Goal: Obtain resource: Download file/media

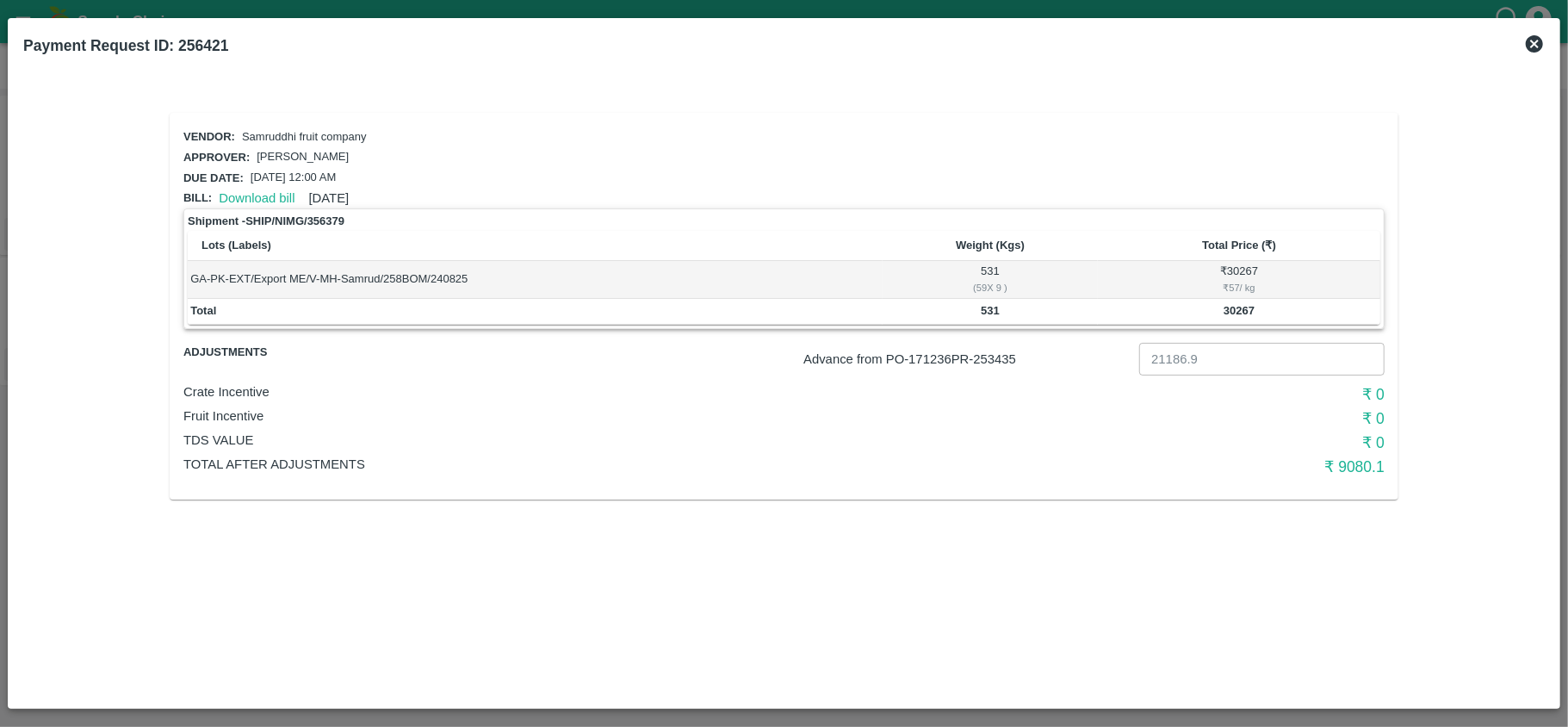
click at [208, 37] on b "Payment Request ID: 256421" at bounding box center [125, 45] width 205 height 18
copy b "256421"
click at [311, 132] on p "Samruddhi fruit company" at bounding box center [304, 137] width 125 height 17
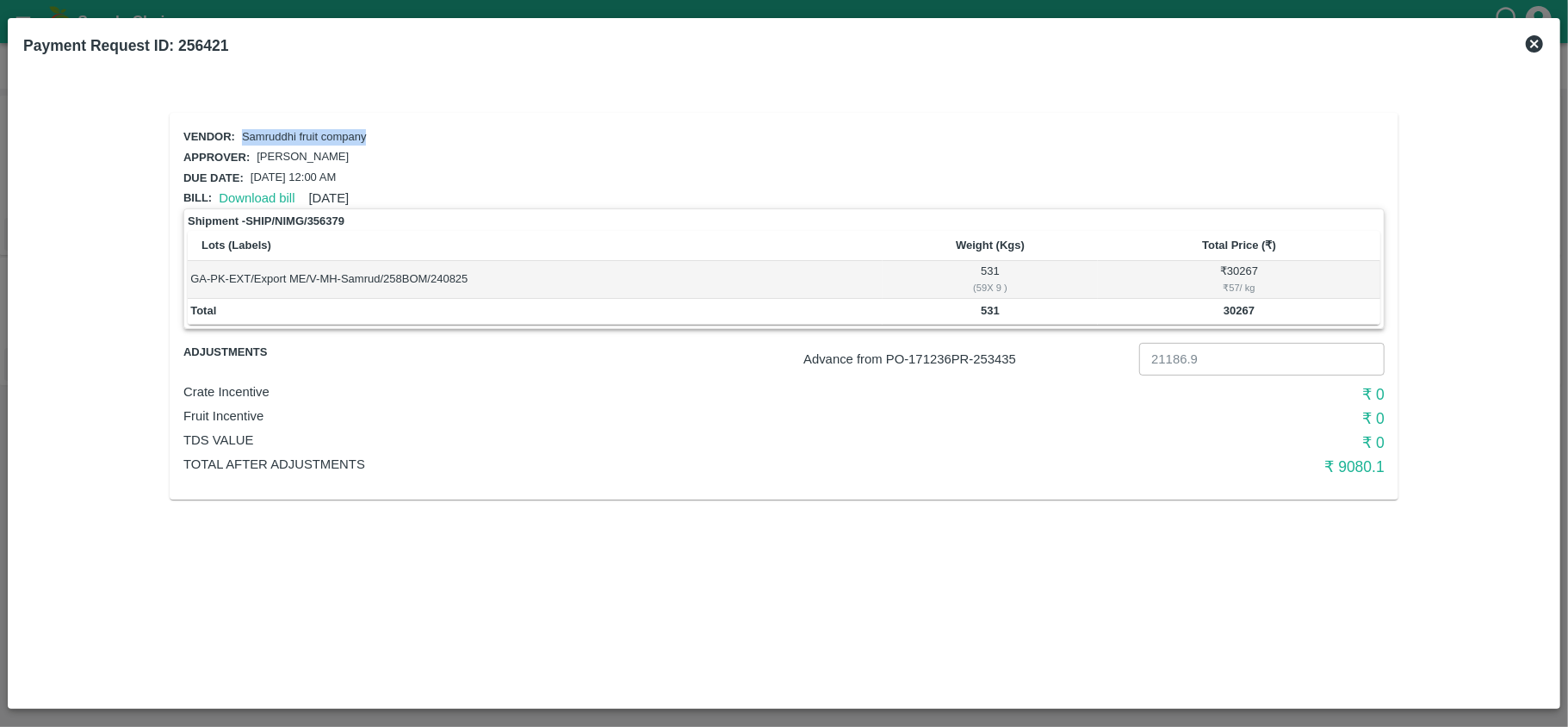
click at [311, 132] on p "Samruddhi fruit company" at bounding box center [304, 137] width 125 height 17
copy p "Samruddhi fruit company"
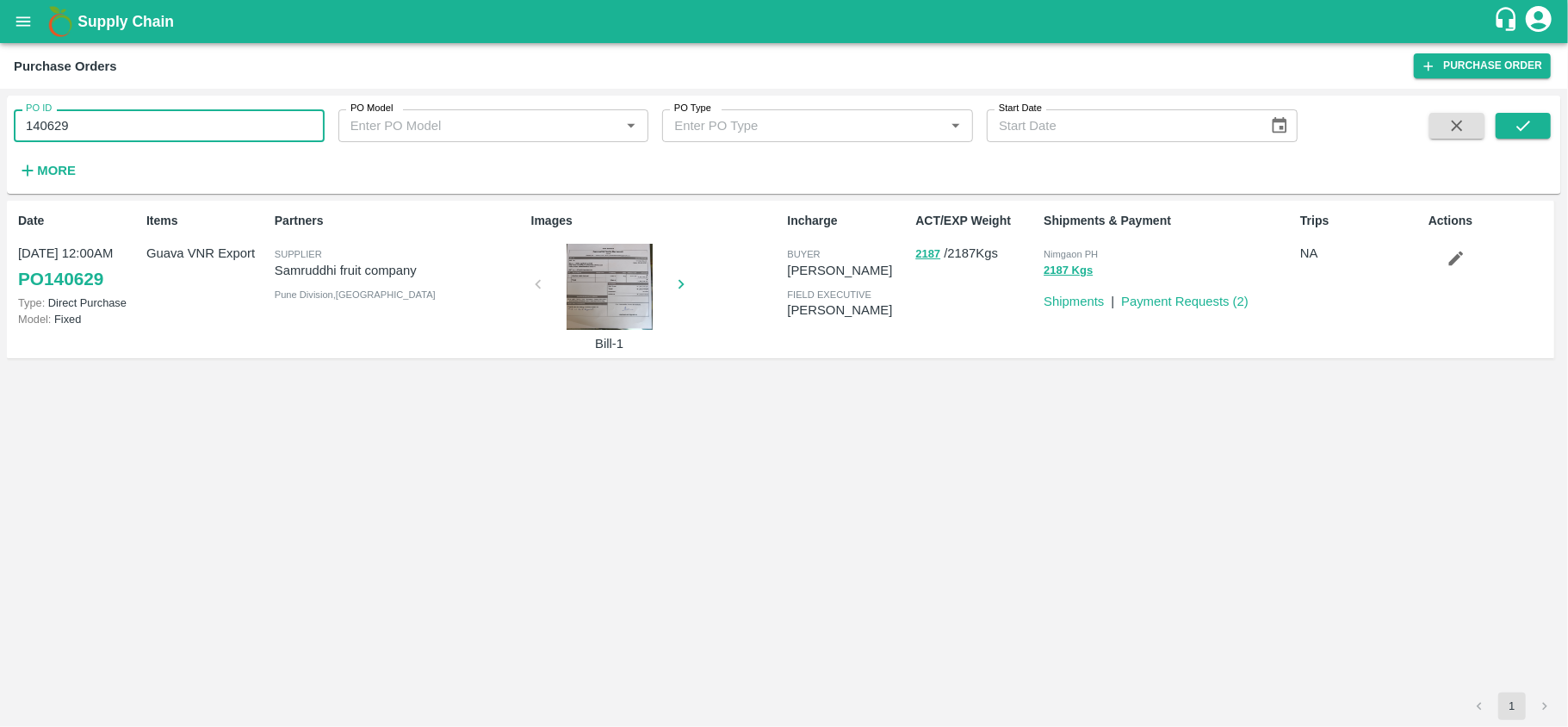
click at [131, 129] on input "140629" at bounding box center [169, 125] width 311 height 32
paste input "text"
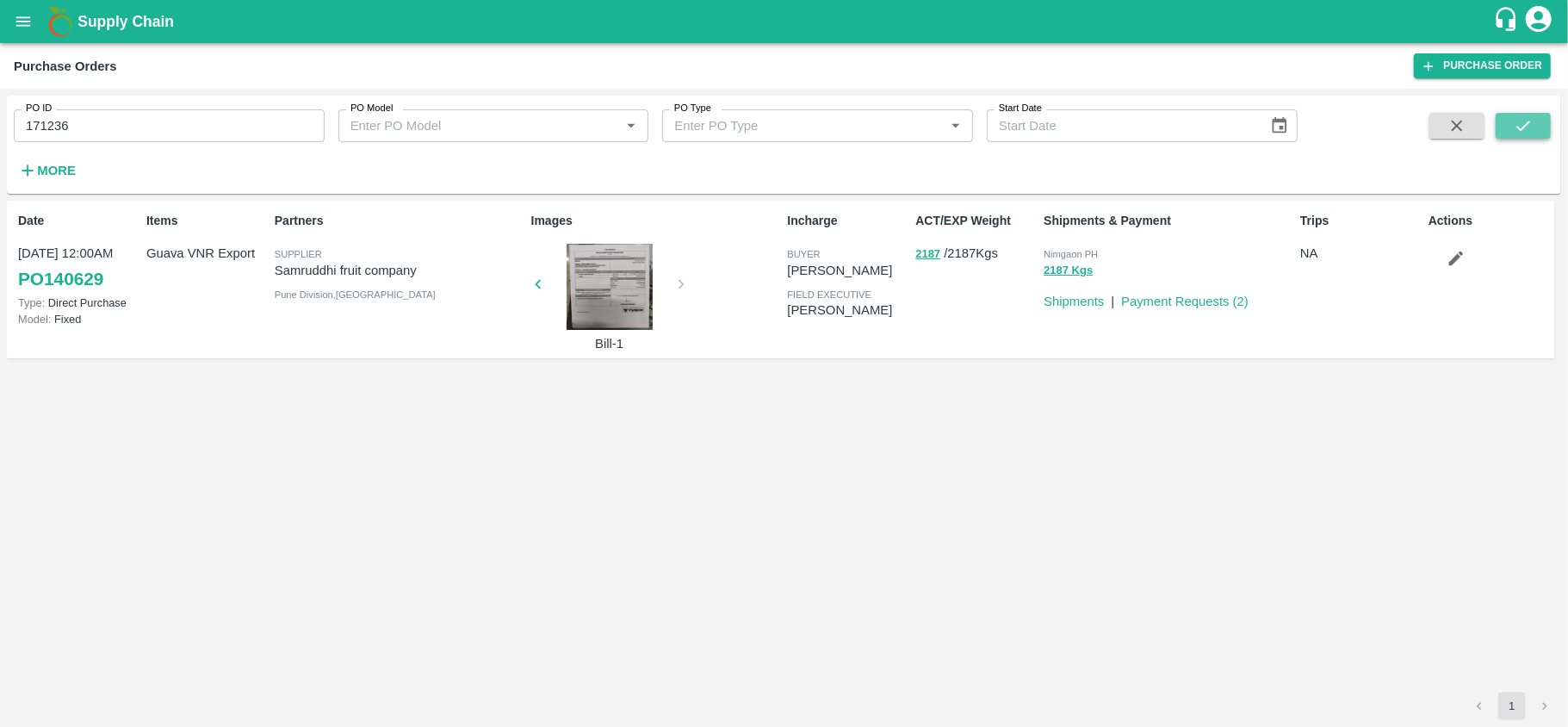
click at [1531, 132] on icon "submit" at bounding box center [1523, 125] width 19 height 19
click at [159, 252] on p "Guava Pink Taiwan Export" at bounding box center [207, 263] width 122 height 39
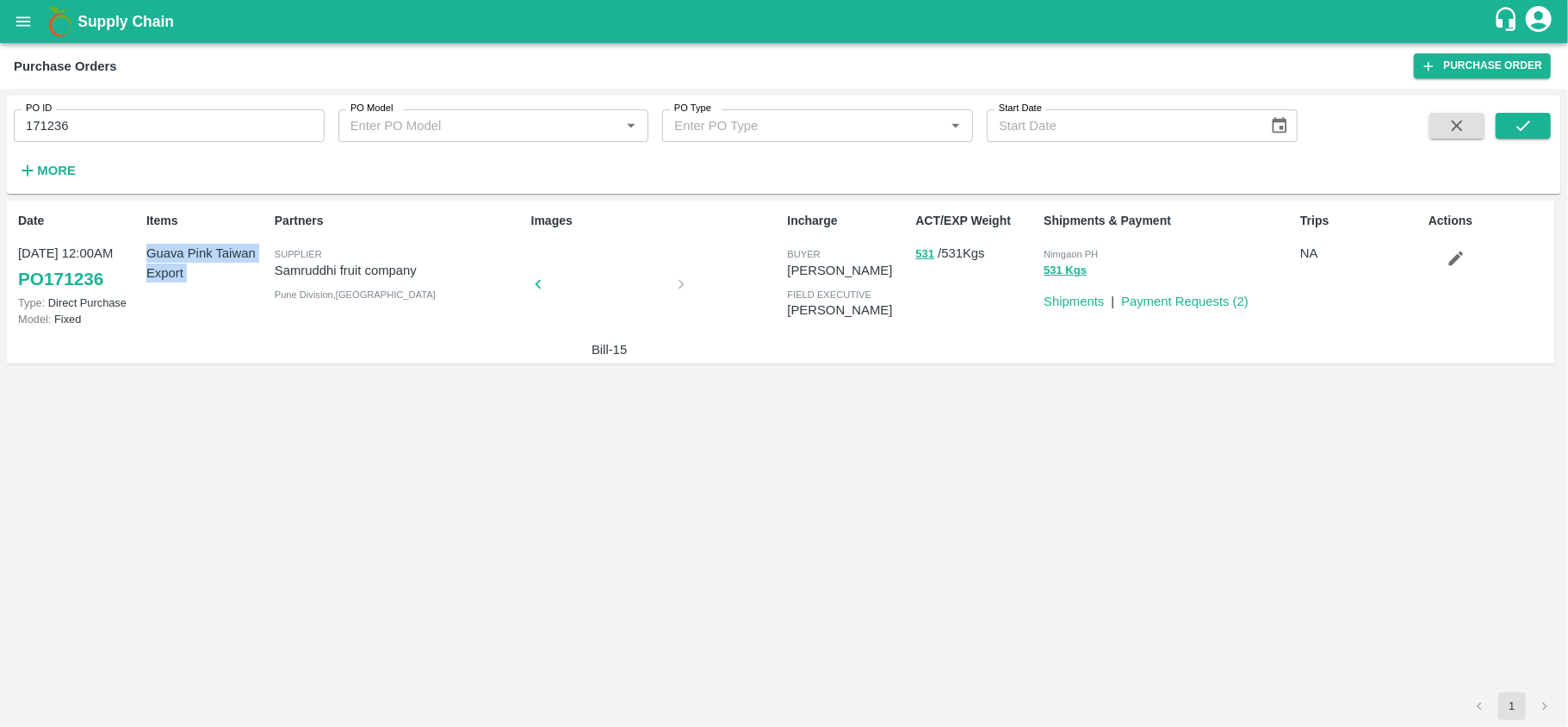
copy p "Guava Pink Taiwan Export"
click at [84, 125] on input "171236" at bounding box center [169, 125] width 311 height 32
paste input "text"
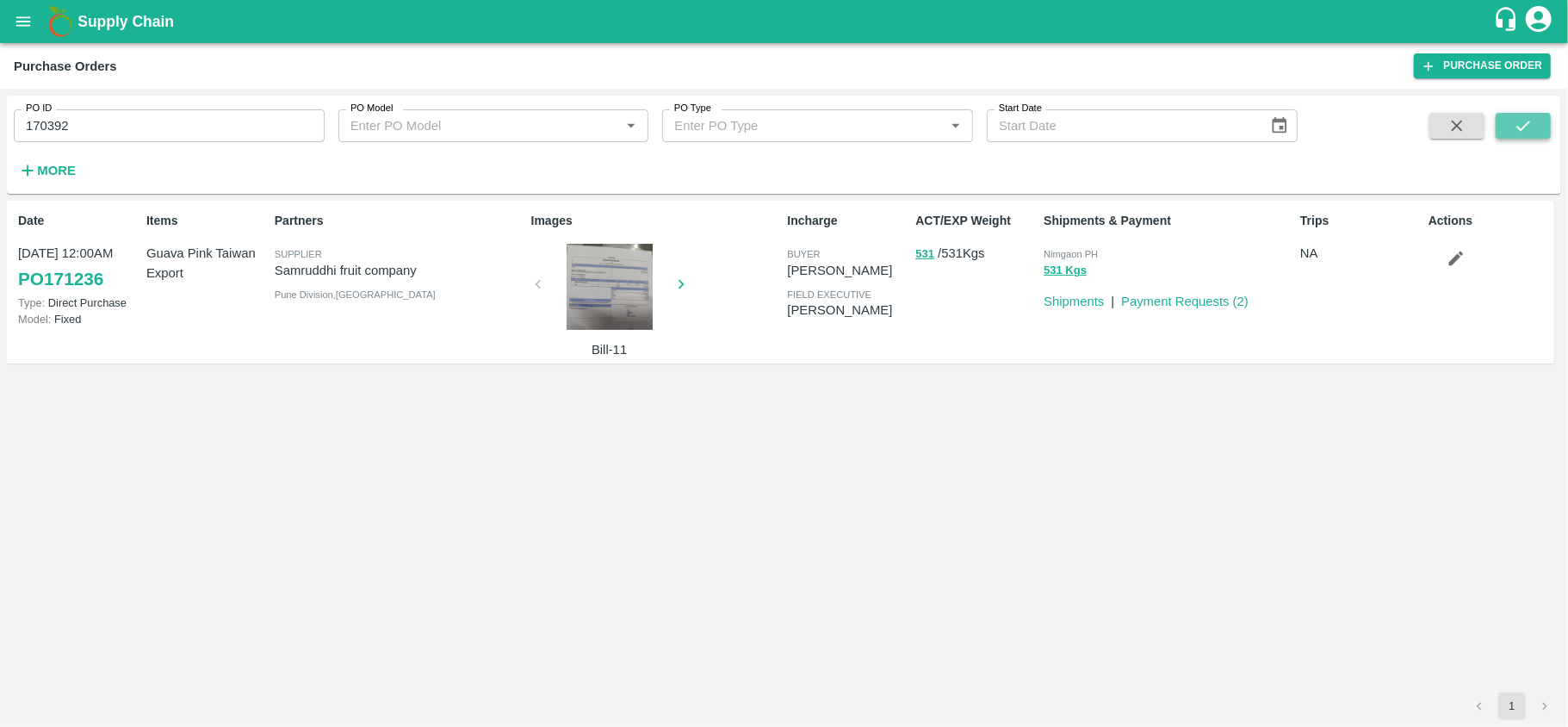
click at [1528, 128] on icon "submit" at bounding box center [1523, 125] width 19 height 19
drag, startPoint x: 146, startPoint y: 248, endPoint x: 253, endPoint y: 246, distance: 107.0
click at [253, 246] on p "Guava VNR Export, Guava Pink Taiwan Export" at bounding box center [207, 273] width 122 height 57
copy p "Guava VNR Export"
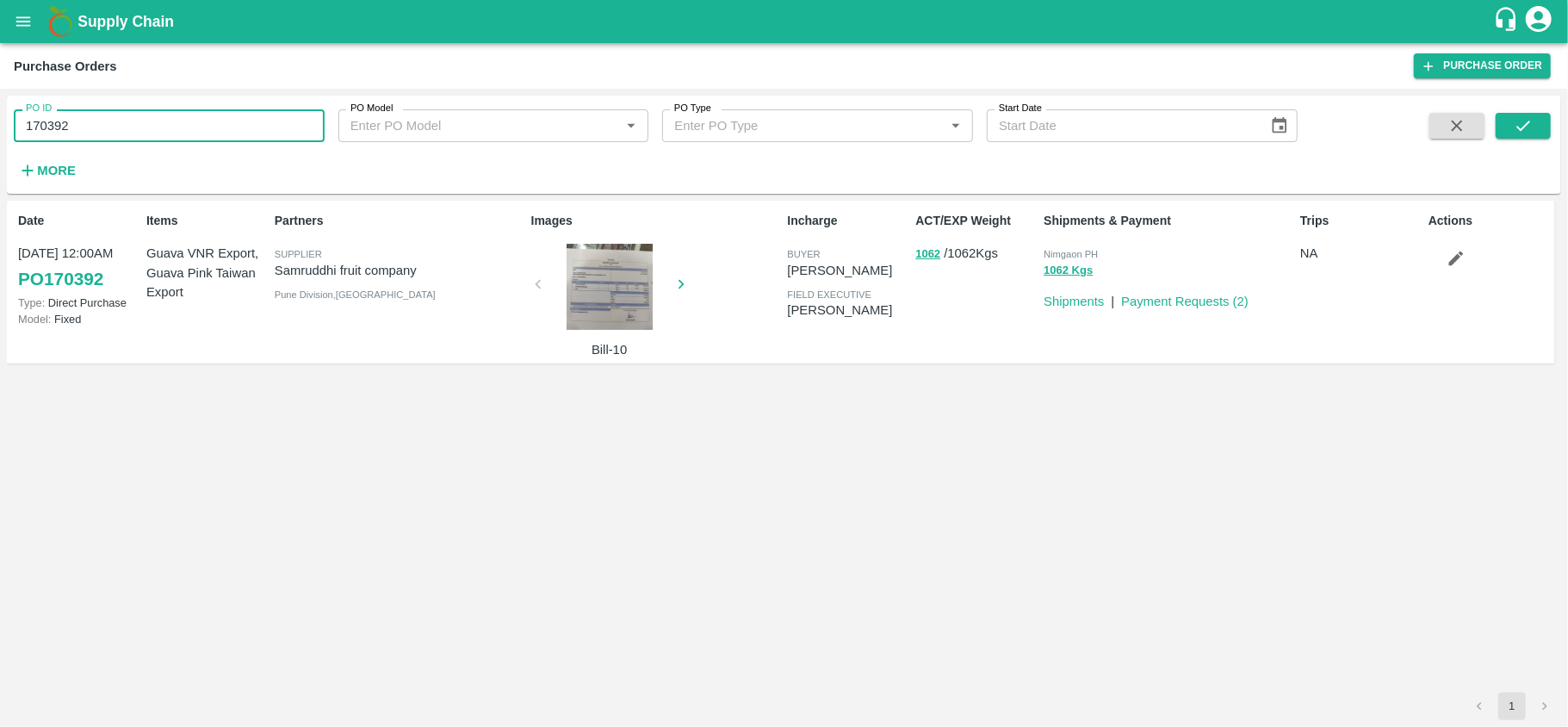
click at [200, 114] on input "170392" at bounding box center [169, 125] width 311 height 32
paste input "text"
type input "171239"
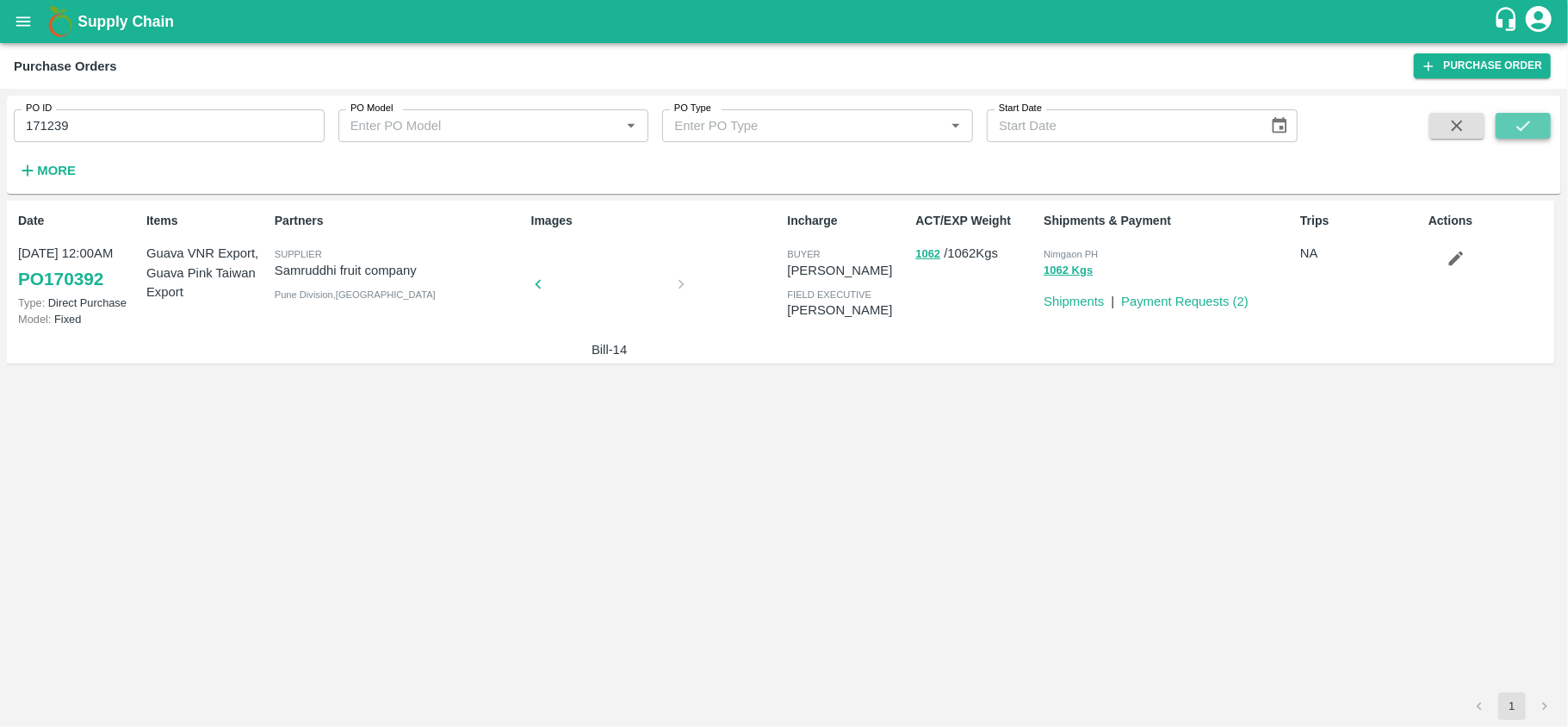
click at [1523, 127] on icon "submit" at bounding box center [1523, 125] width 14 height 10
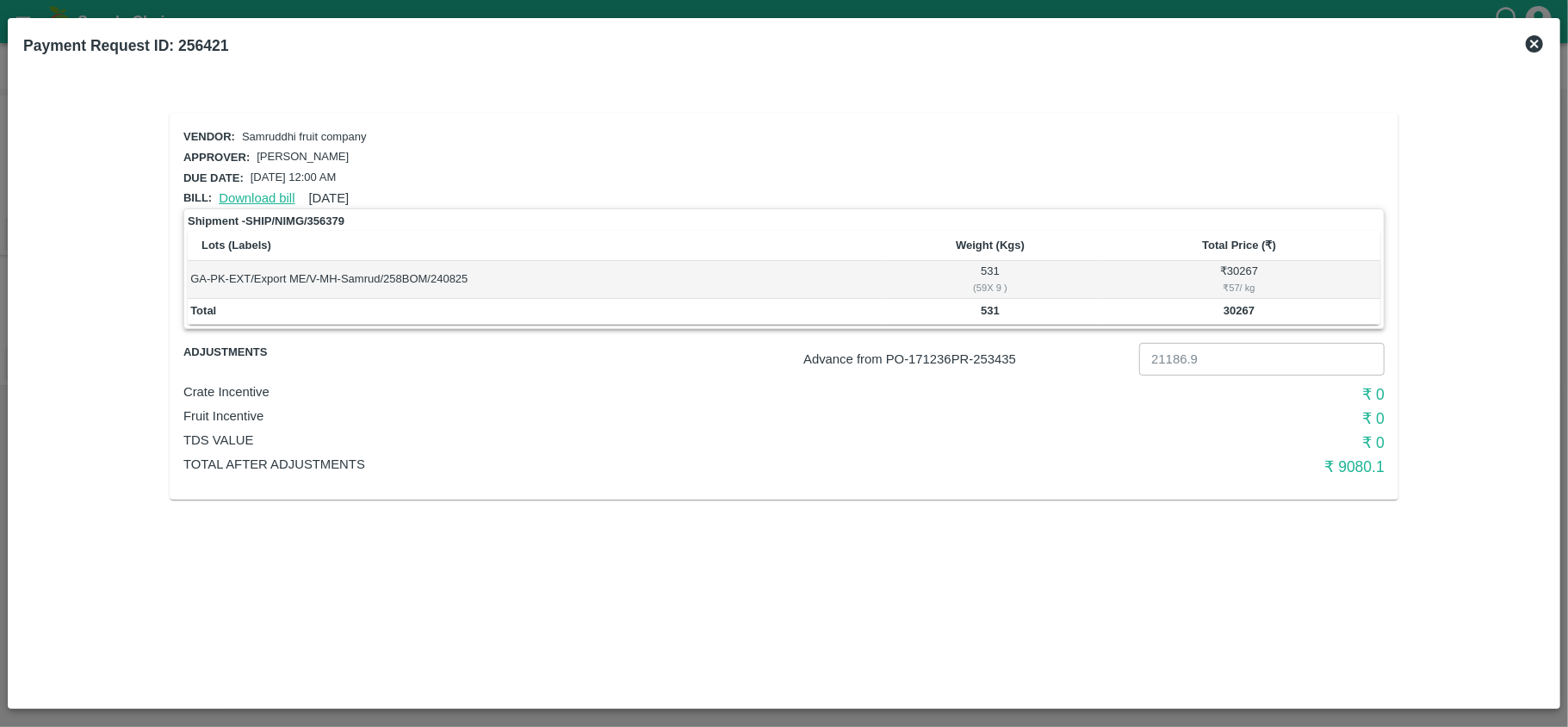
click at [259, 195] on link "Download bill" at bounding box center [257, 198] width 76 height 14
click at [991, 308] on b "531" at bounding box center [990, 311] width 19 height 13
copy b "531"
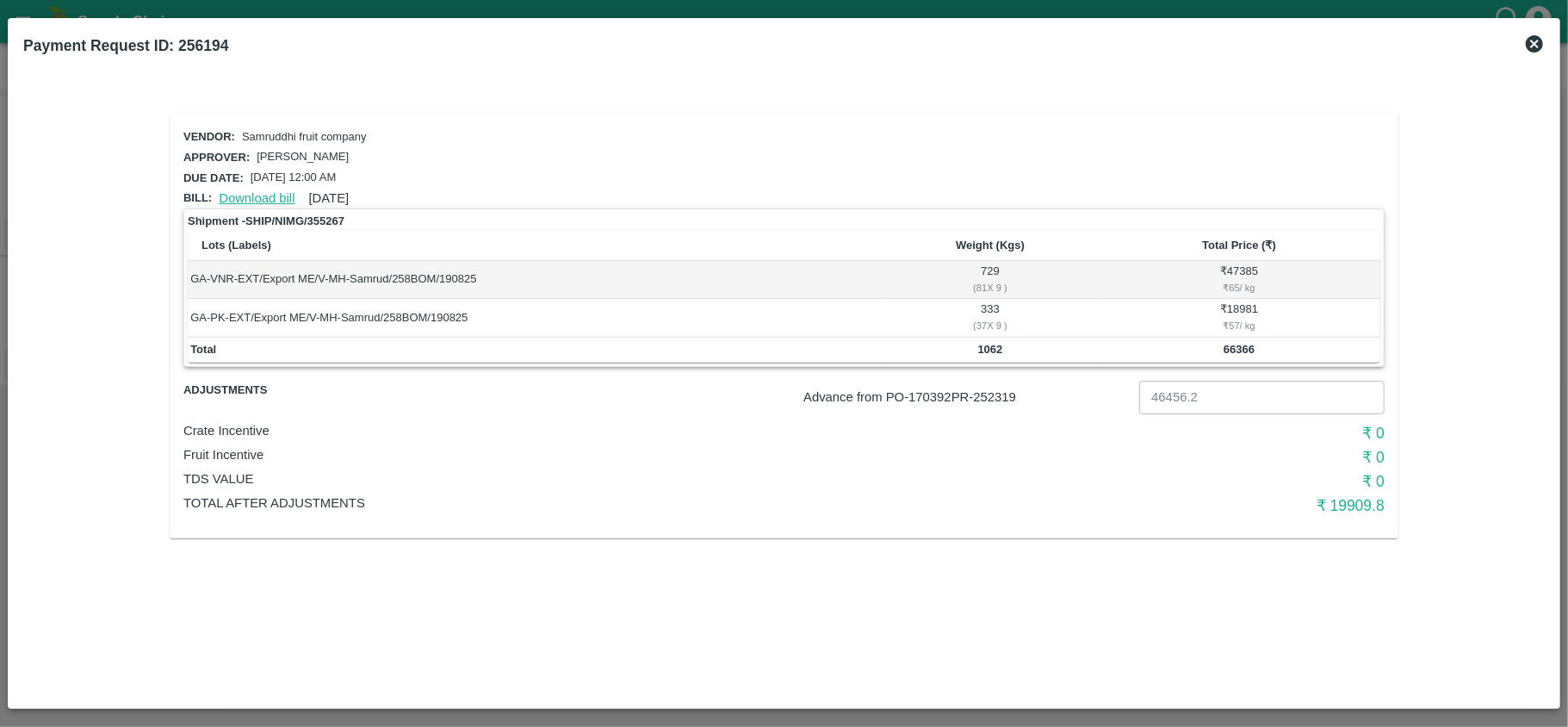
click at [242, 194] on link "Download bill" at bounding box center [257, 198] width 76 height 14
click at [986, 269] on td "729 ( 81 X 9 )" at bounding box center [991, 279] width 215 height 38
copy td "729"
click at [985, 304] on td "333 ( 37 X 9 )" at bounding box center [991, 317] width 215 height 38
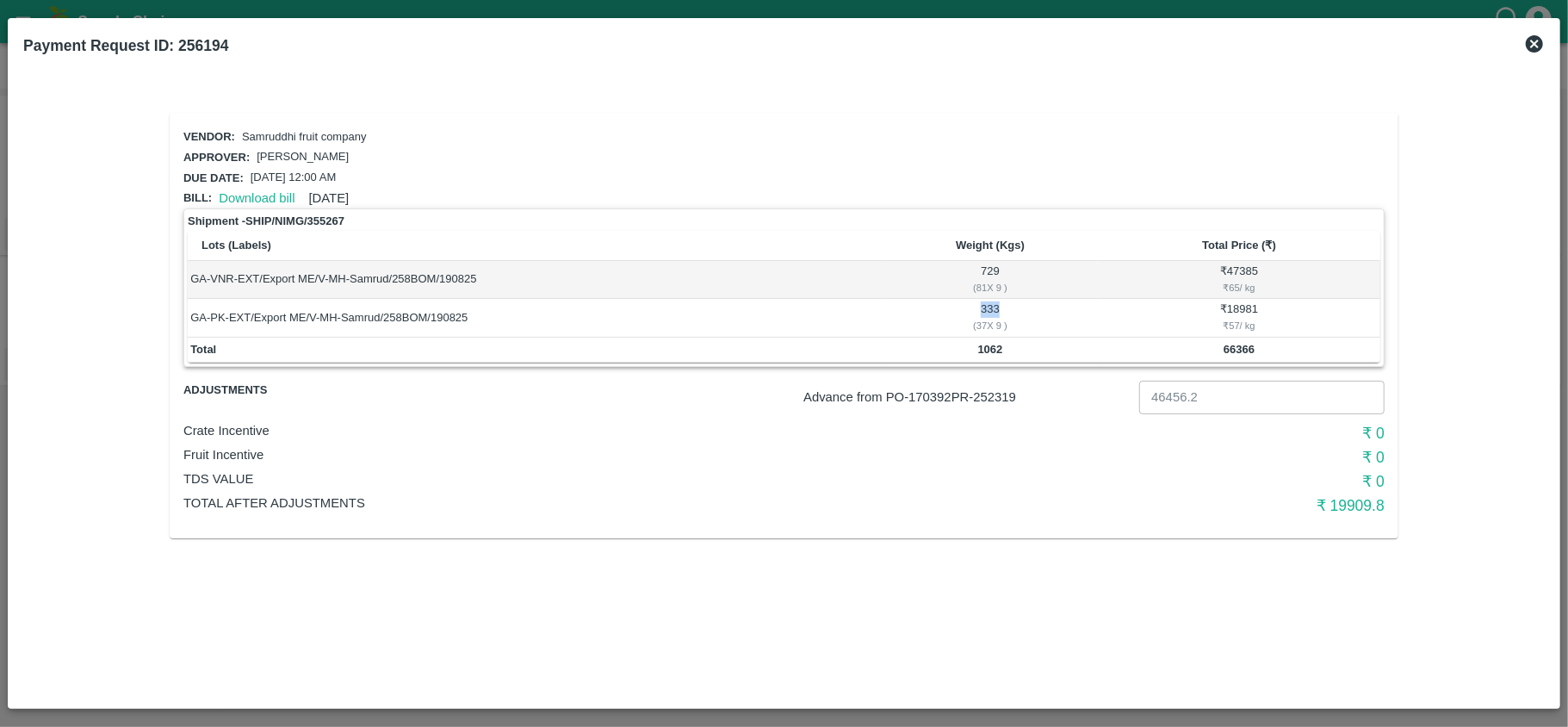
click at [985, 304] on td "333 ( 37 X 9 )" at bounding box center [991, 317] width 215 height 38
copy td "333"
click at [249, 191] on link "Download bill" at bounding box center [257, 198] width 76 height 14
click at [990, 267] on td "11754 ( 1306 X 9 )" at bounding box center [991, 279] width 215 height 38
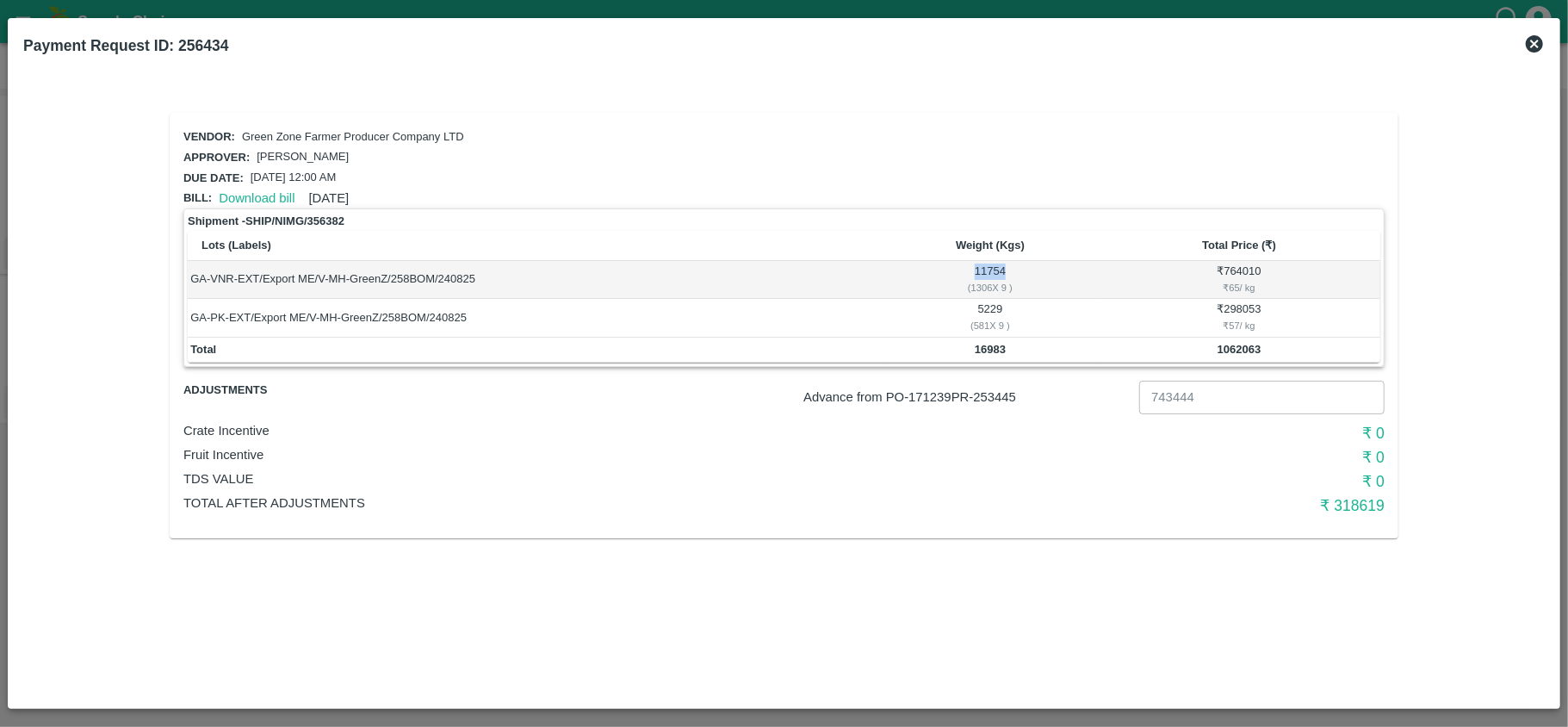
copy td "11754"
click at [989, 306] on td "5229 ( 581 X 9 )" at bounding box center [991, 317] width 215 height 38
copy td "5229"
click at [992, 274] on td "10782 ( 1198 X 9 )" at bounding box center [991, 279] width 215 height 38
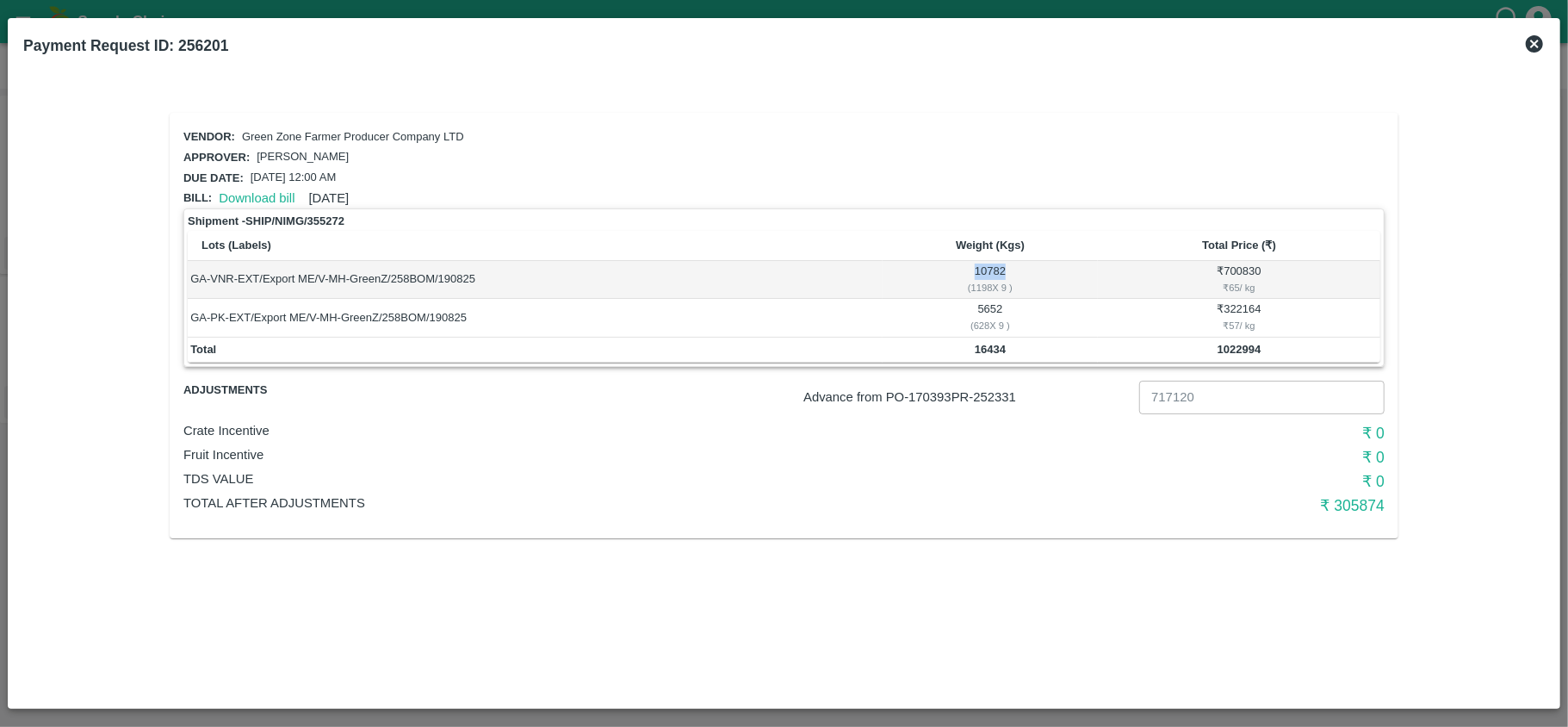
click at [992, 274] on td "10782 ( 1198 X 9 )" at bounding box center [991, 279] width 215 height 38
copy td "10782"
click at [987, 310] on td "5652 ( 628 X 9 )" at bounding box center [991, 317] width 215 height 38
copy td "5652"
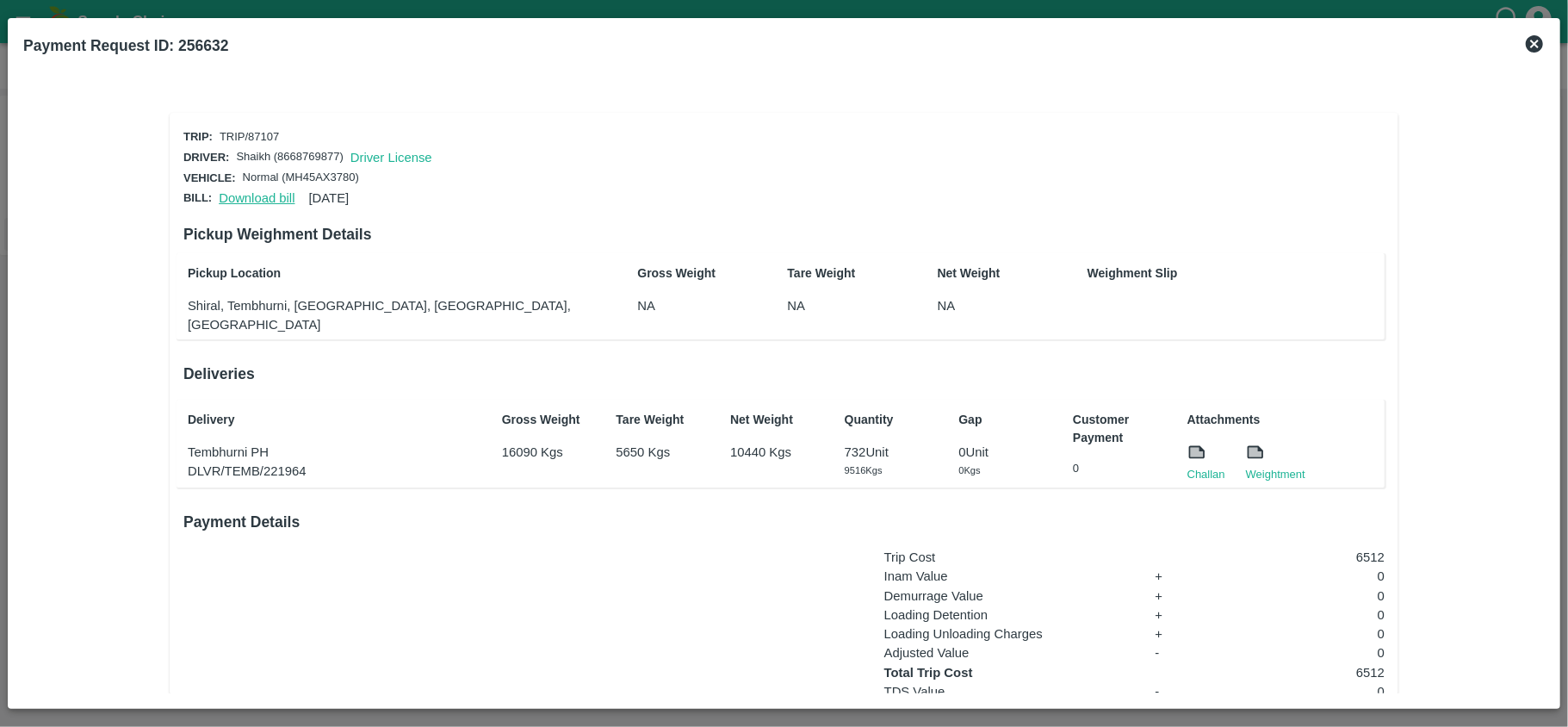
click at [256, 197] on link "Download bill" at bounding box center [257, 198] width 76 height 14
click at [227, 198] on link "Download bill" at bounding box center [257, 198] width 76 height 14
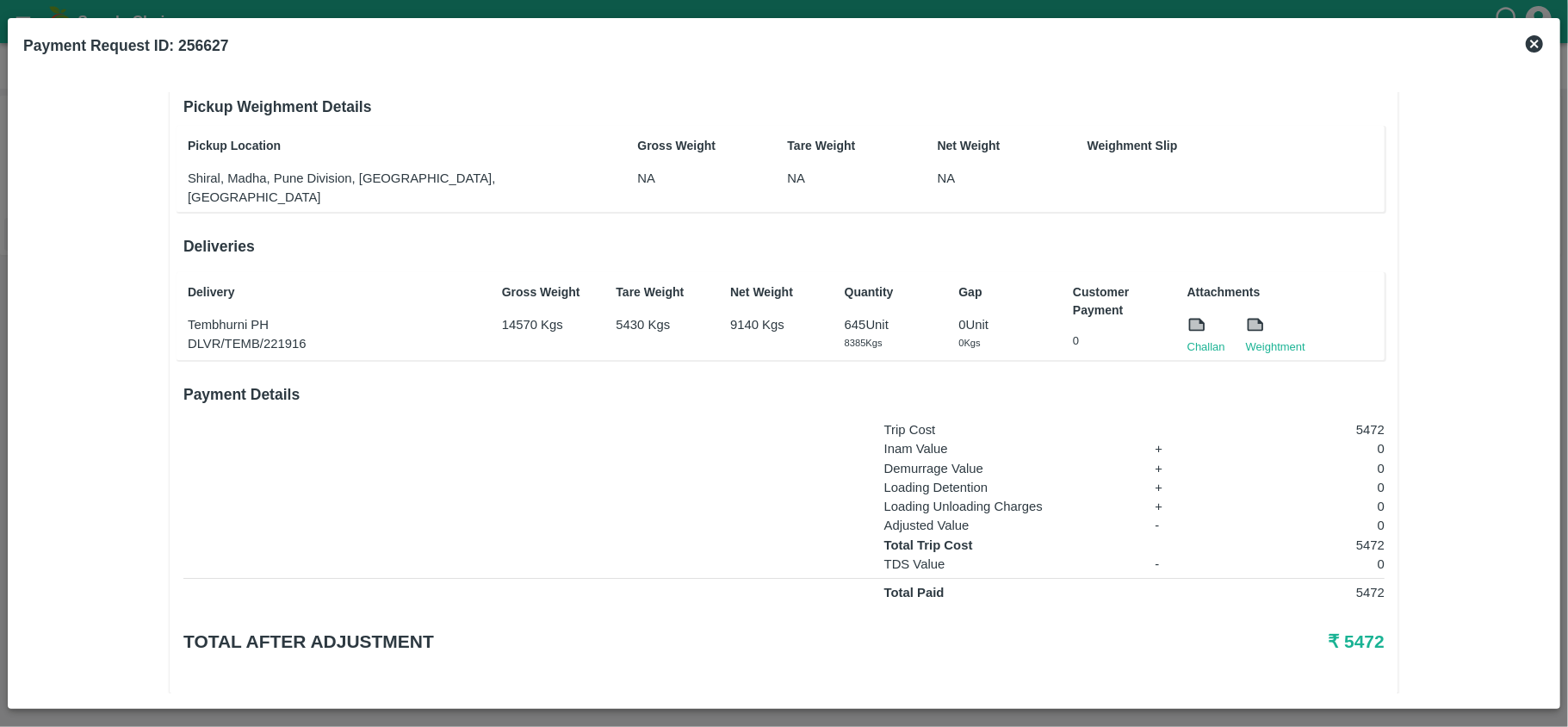
scroll to position [128, 0]
click at [1189, 338] on link "Challan" at bounding box center [1206, 346] width 38 height 18
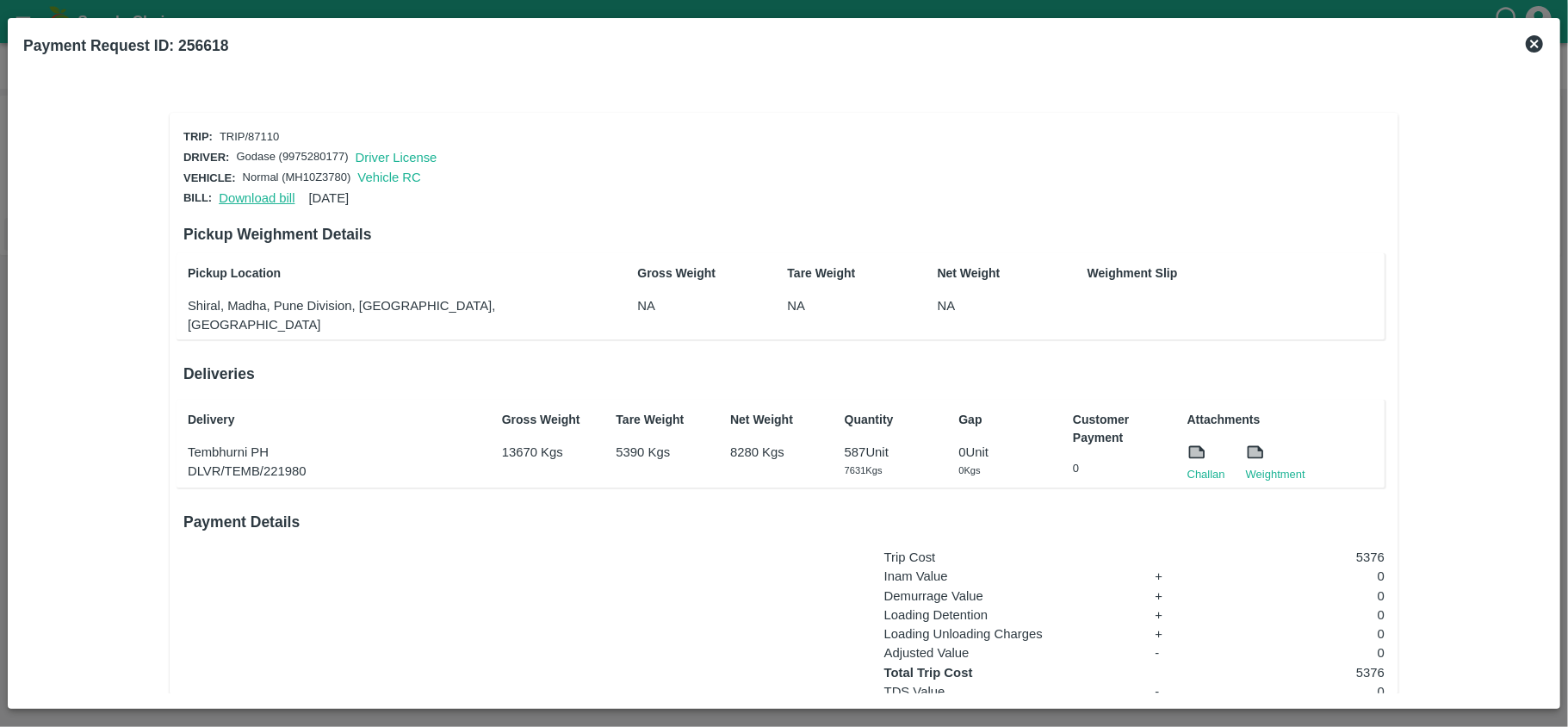
click at [243, 198] on link "Download bill" at bounding box center [257, 198] width 76 height 14
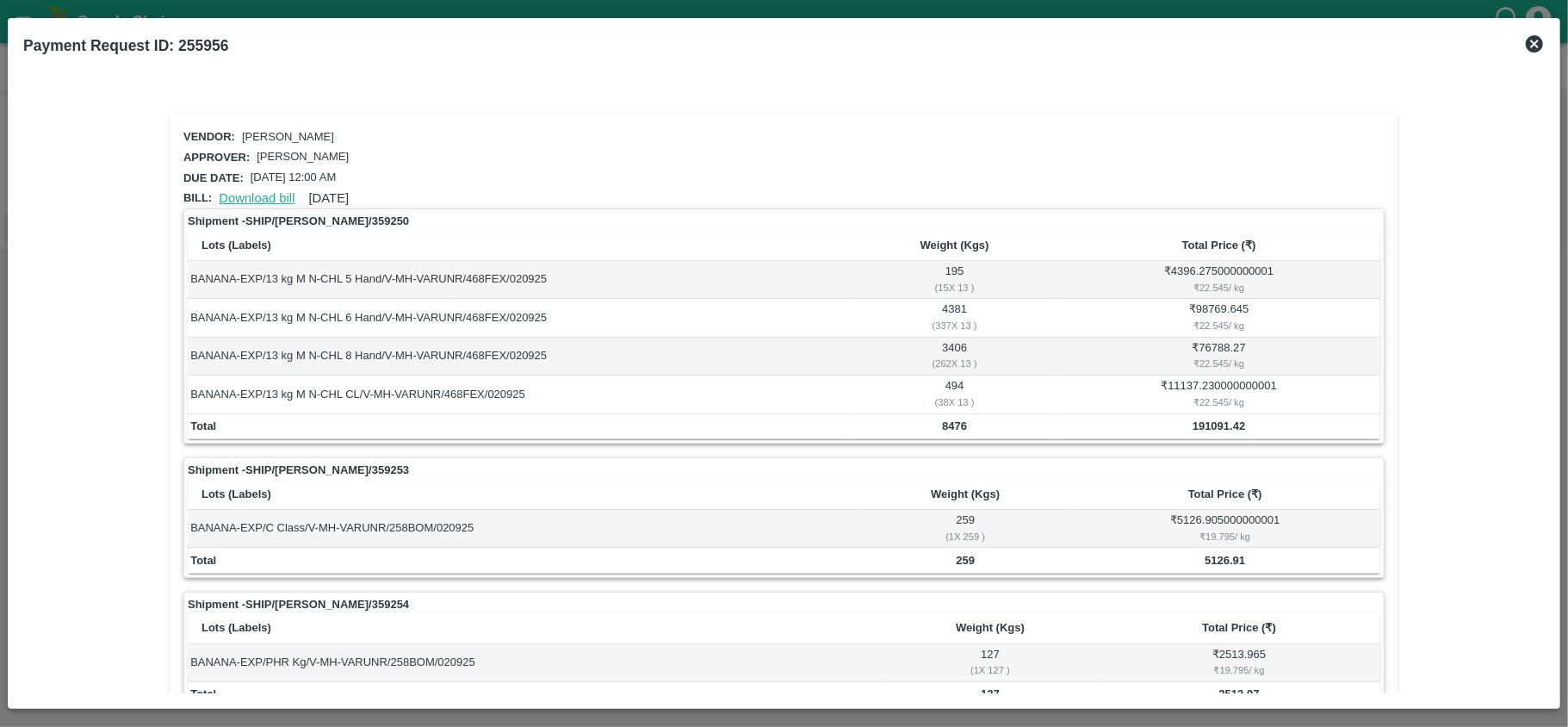
click at [263, 195] on link "Download bill" at bounding box center [257, 198] width 76 height 14
click at [262, 193] on link "Download bill" at bounding box center [257, 198] width 76 height 14
click at [248, 194] on link "Download bill" at bounding box center [257, 198] width 76 height 14
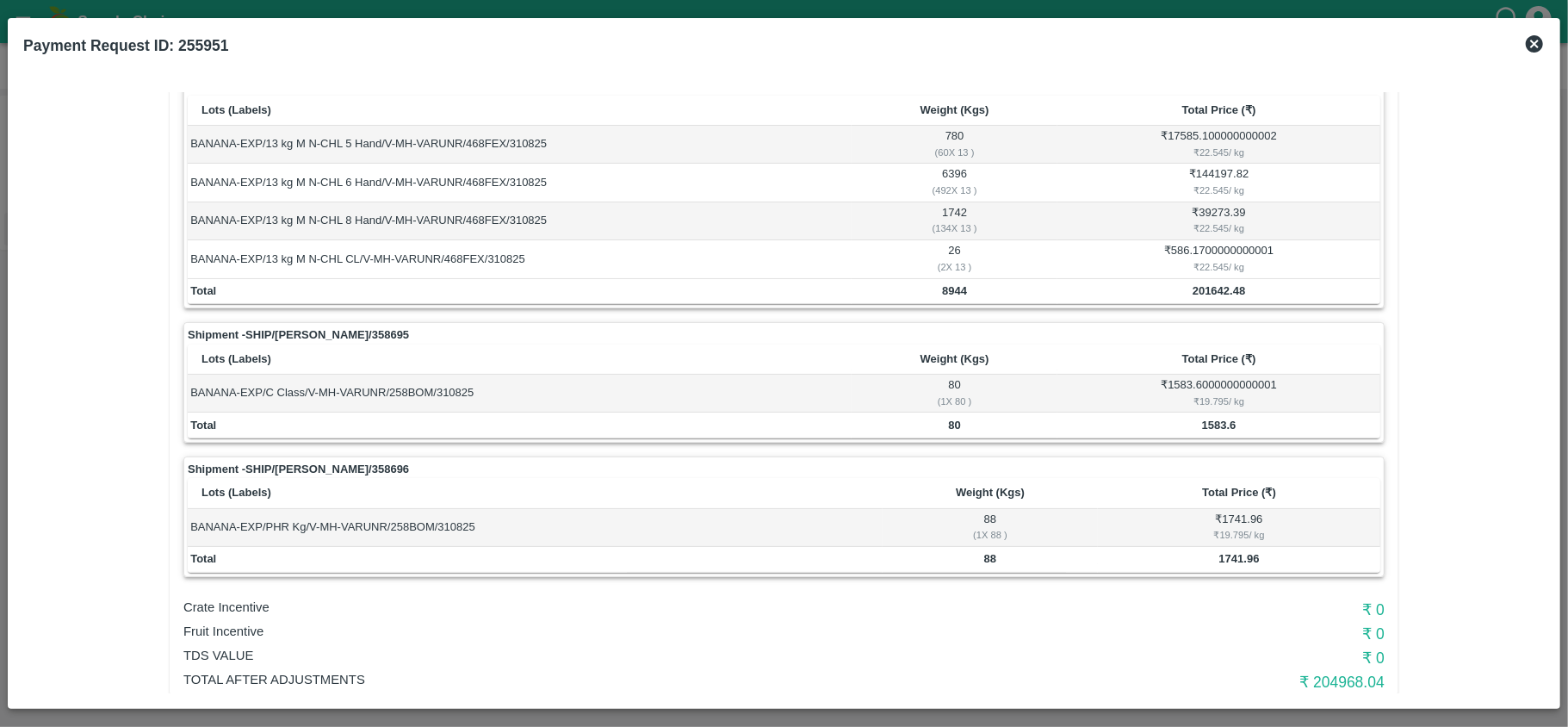
scroll to position [179, 0]
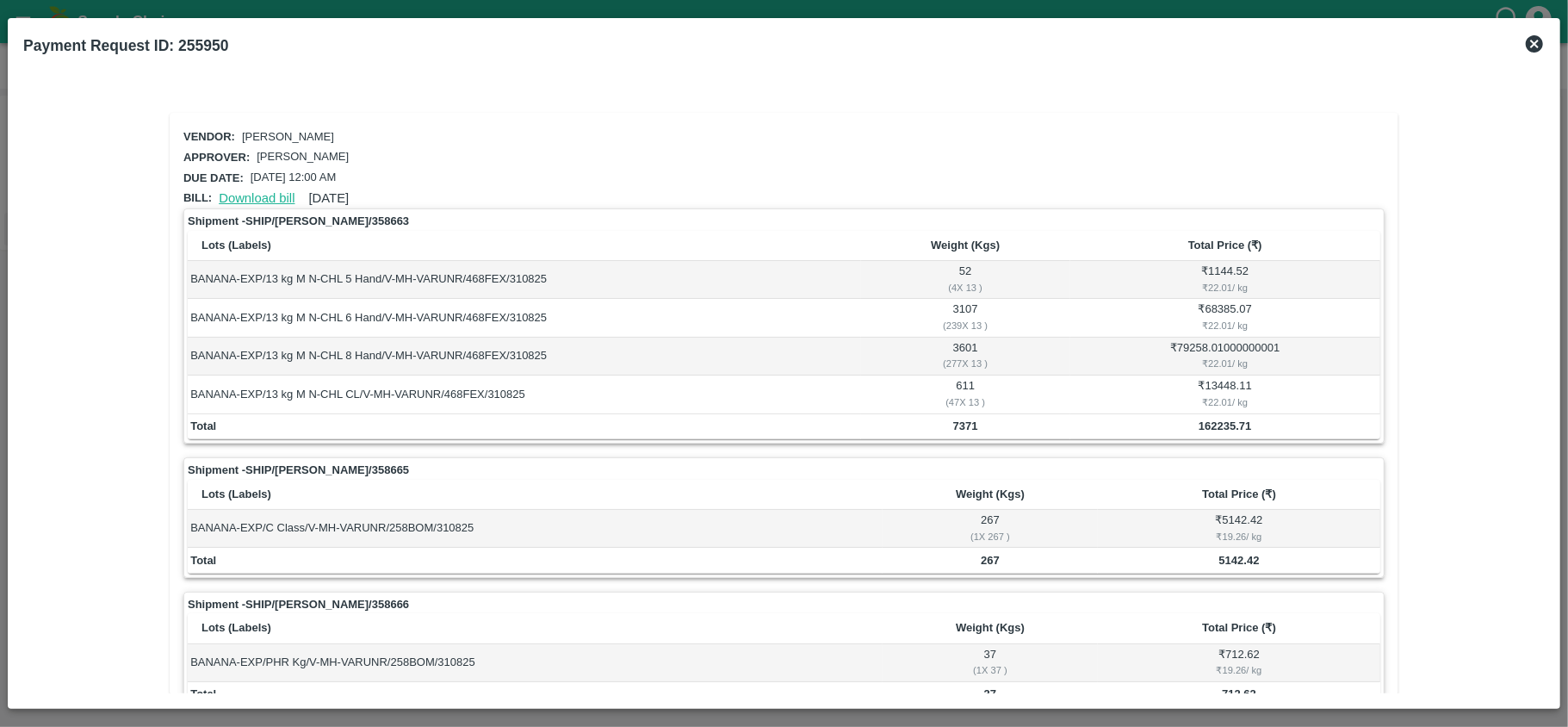
click at [238, 191] on link "Download bill" at bounding box center [257, 198] width 76 height 14
